Goal: Browse casually: Explore the website without a specific task or goal

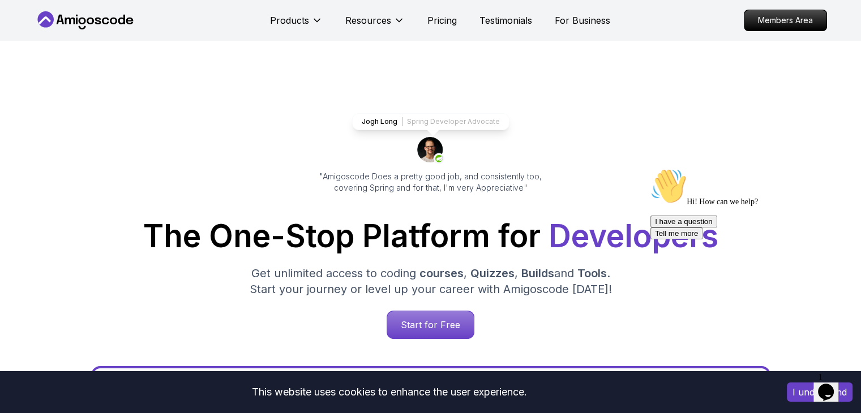
drag, startPoint x: 819, startPoint y: 353, endPoint x: 827, endPoint y: 362, distance: 12.5
drag, startPoint x: 1642, startPoint y: 731, endPoint x: 832, endPoint y: 379, distance: 882.9
click at [832, 384] on icon "Chat widget" at bounding box center [826, 392] width 16 height 17
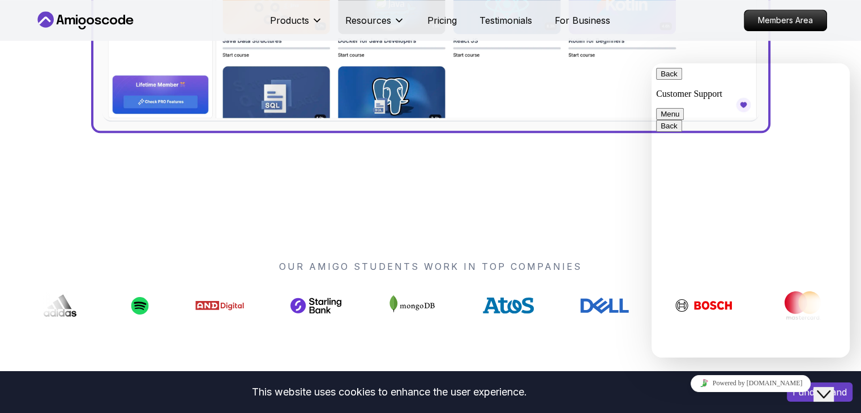
scroll to position [453, 0]
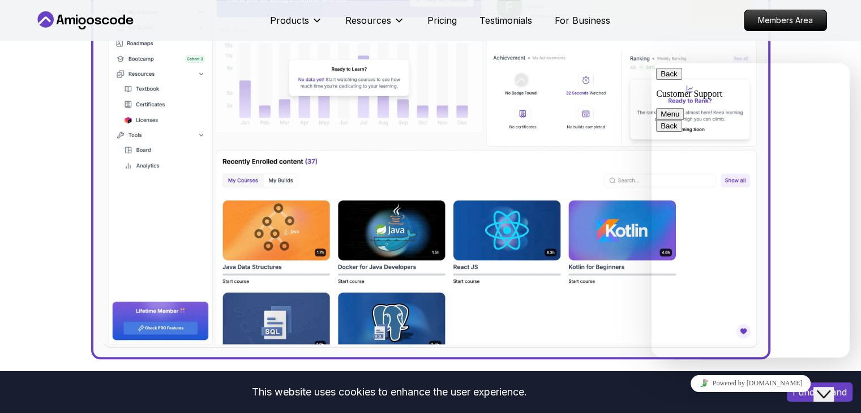
click at [10, 133] on div "Jogh Long Spring Developer Advocate "Amigoscode Does a pretty good job, and con…" at bounding box center [430, 10] width 861 height 844
click at [848, 15] on div "Products Resources Pricing Testimonials For Business Members Area" at bounding box center [430, 20] width 861 height 41
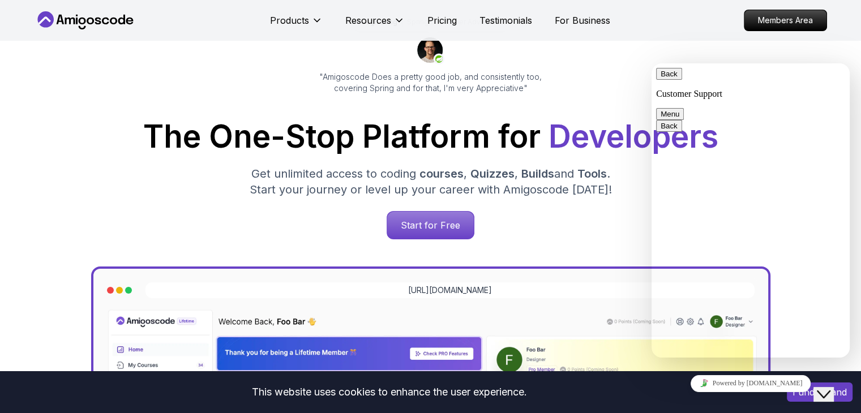
scroll to position [0, 0]
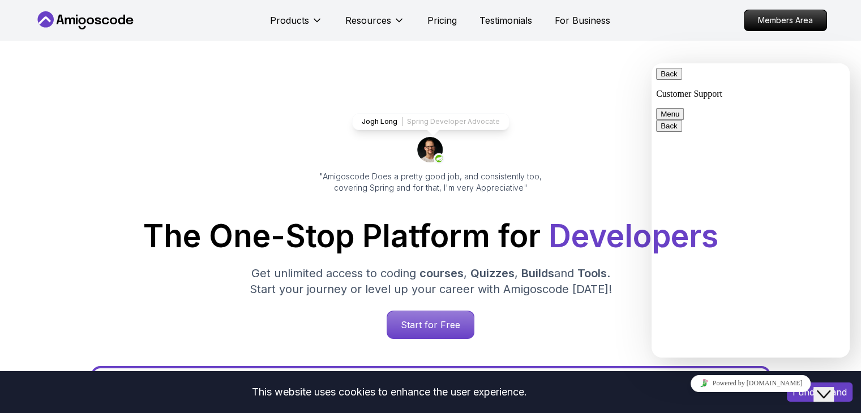
click at [669, 75] on button "Back" at bounding box center [669, 74] width 26 height 12
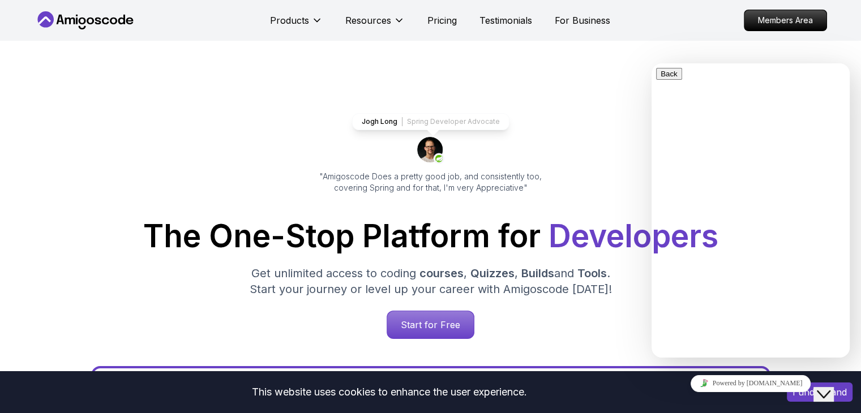
click at [566, 321] on div "Start for Free" at bounding box center [431, 325] width 775 height 28
click at [449, 119] on p "Spring Developer Advocate" at bounding box center [453, 121] width 93 height 9
drag, startPoint x: 421, startPoint y: 304, endPoint x: 219, endPoint y: 103, distance: 284.7
